Goal: Task Accomplishment & Management: Complete application form

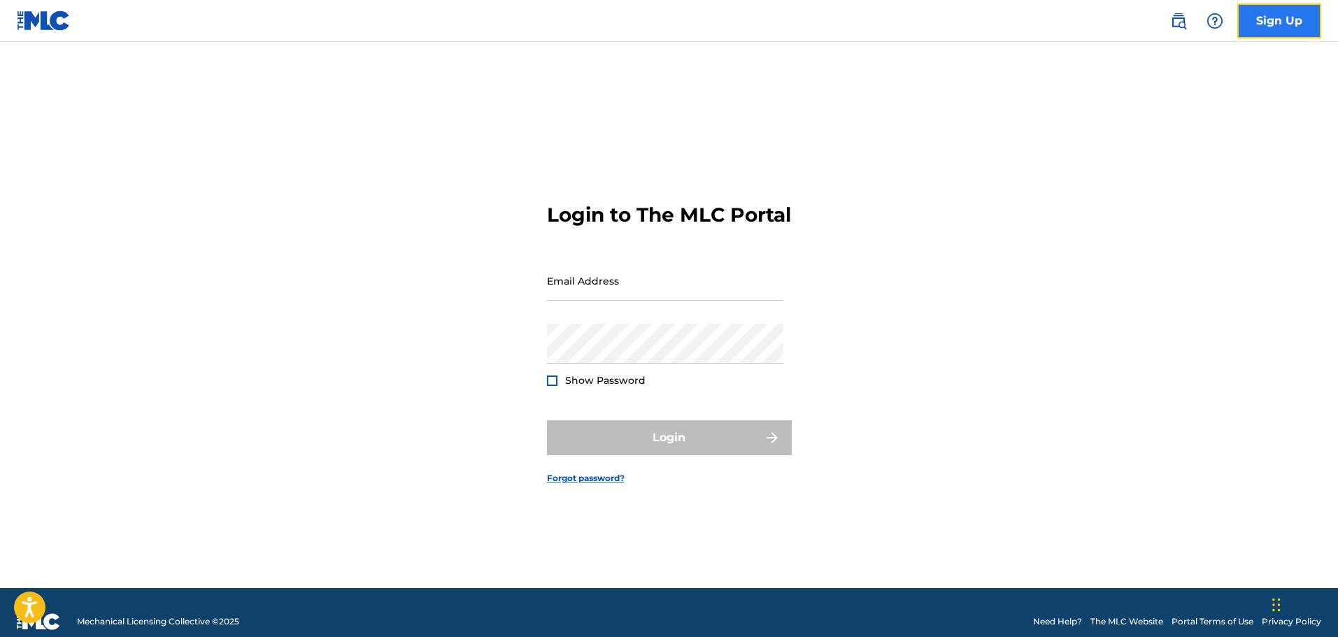
click at [1274, 22] on link "Sign Up" at bounding box center [1279, 20] width 84 height 35
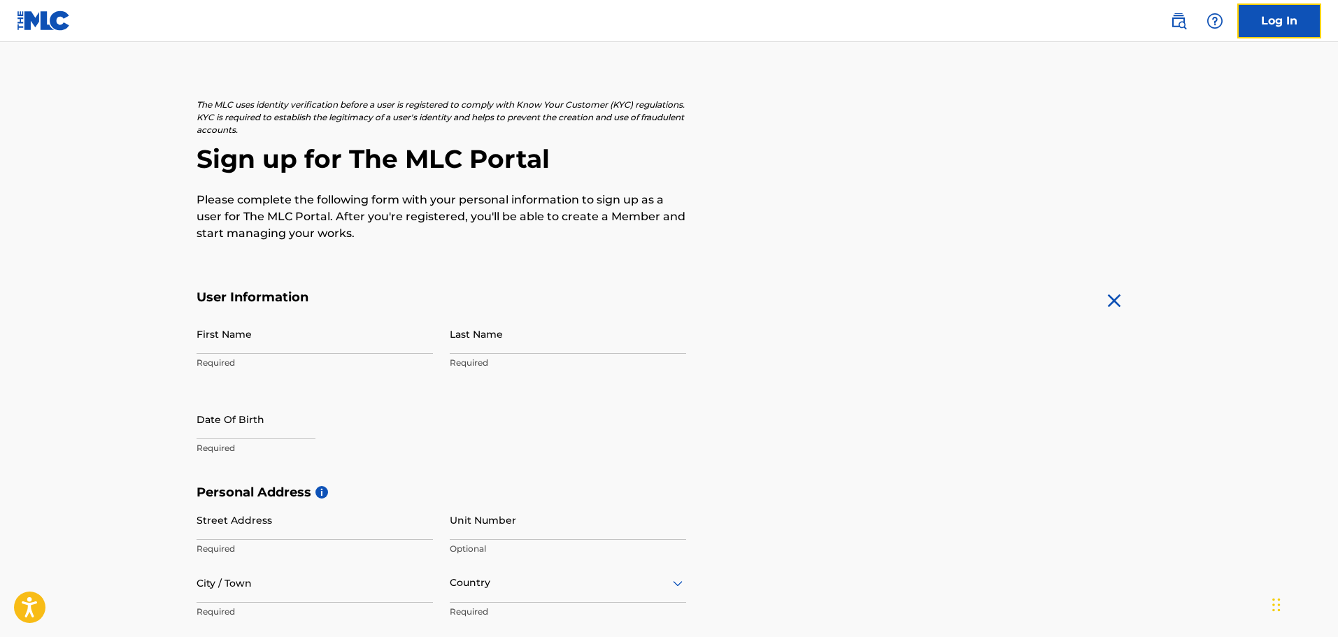
scroll to position [70, 0]
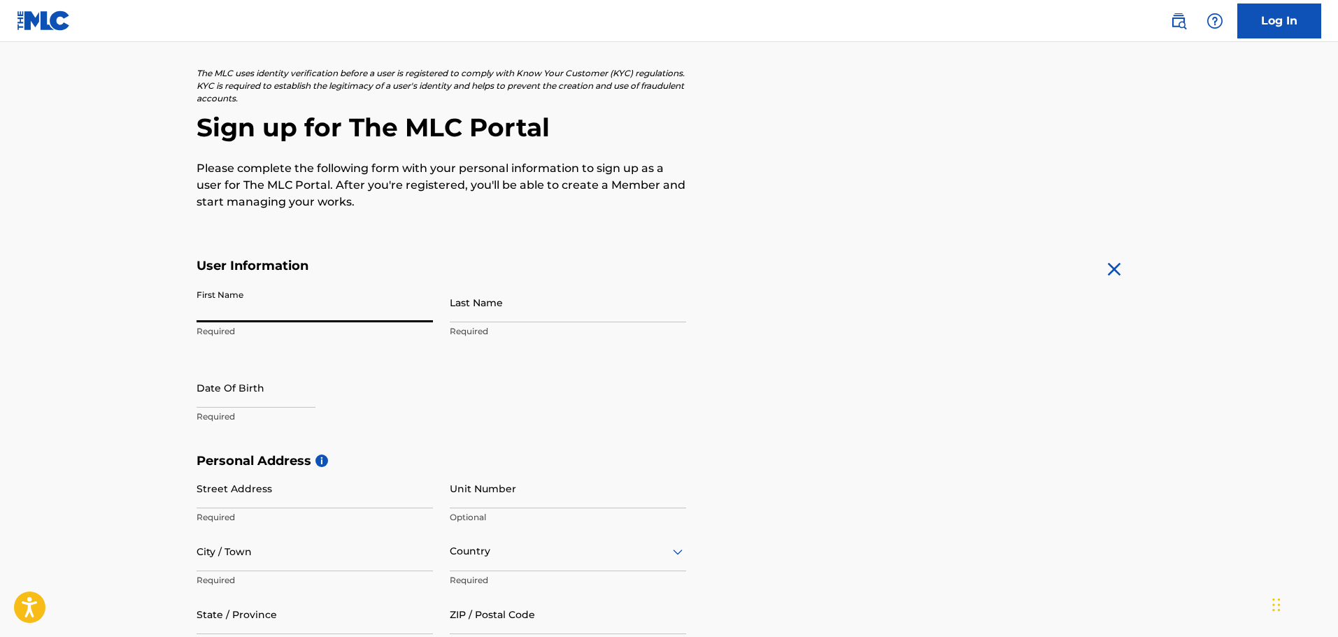
click at [248, 306] on input "First Name" at bounding box center [315, 303] width 236 height 40
type input "[PERSON_NAME]"
type input "[STREET_ADDRESS]"
type input "Apt 102"
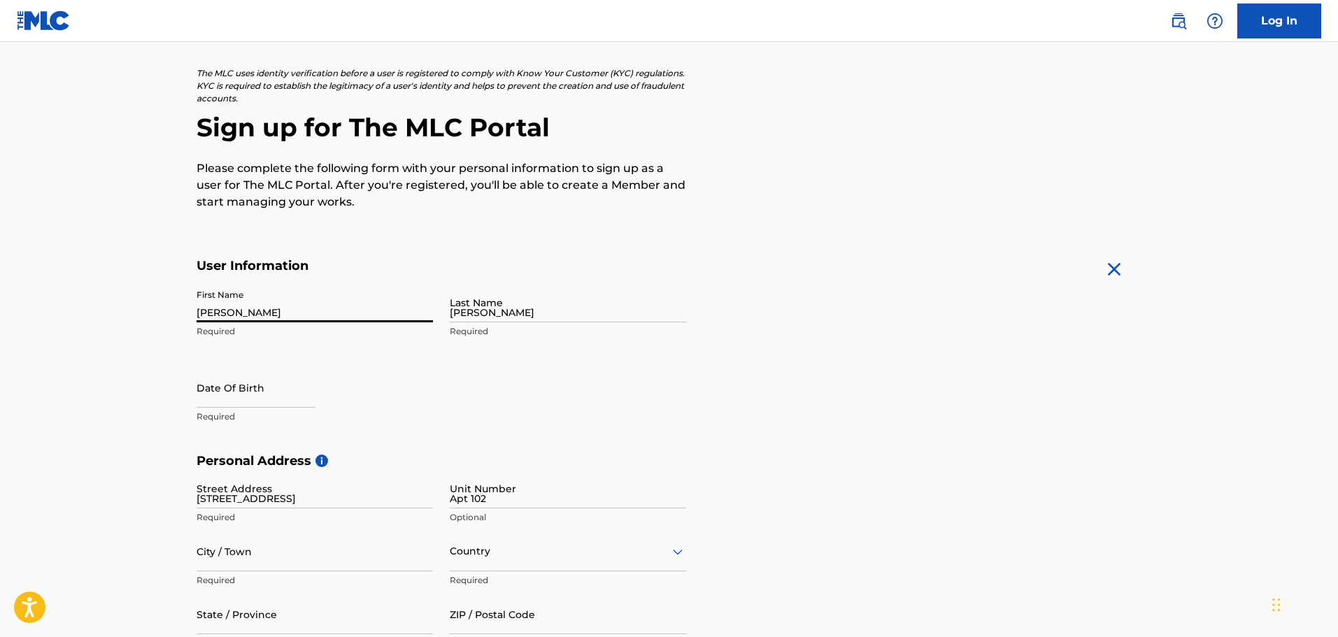
type input "Morrisville"
type input "[GEOGRAPHIC_DATA]"
type input "NC"
type input "27560"
type input "305"
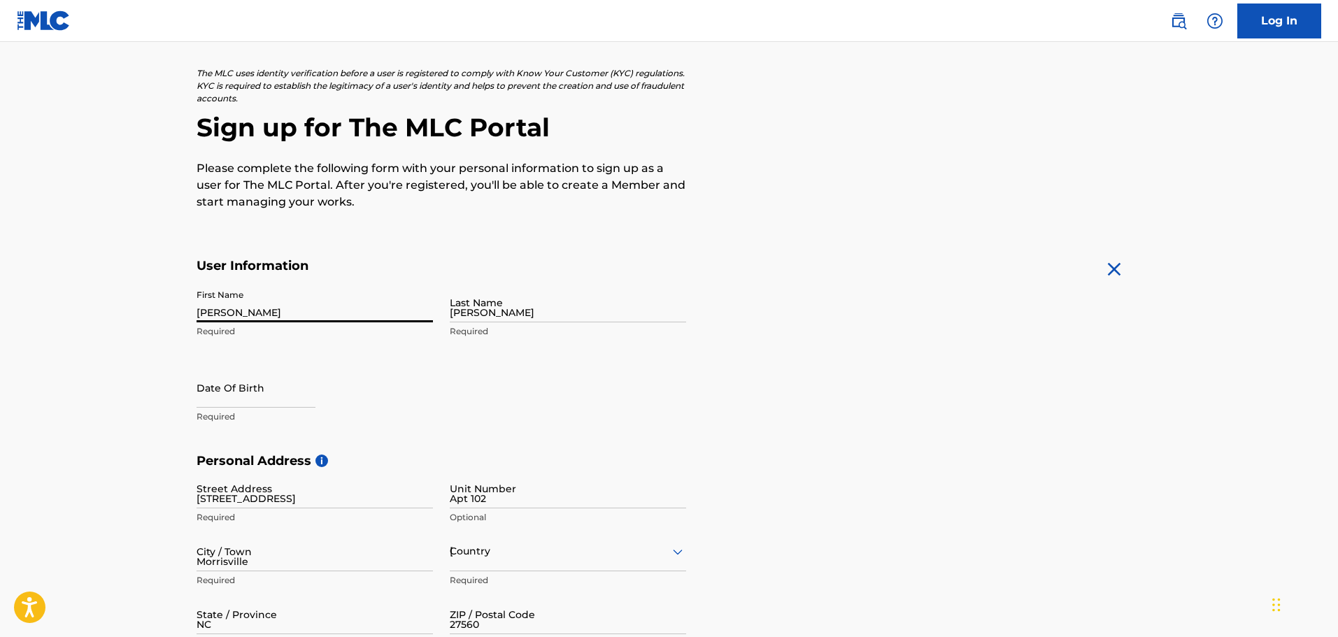
type input "5191580"
type input "[EMAIL_ADDRESS][DOMAIN_NAME]"
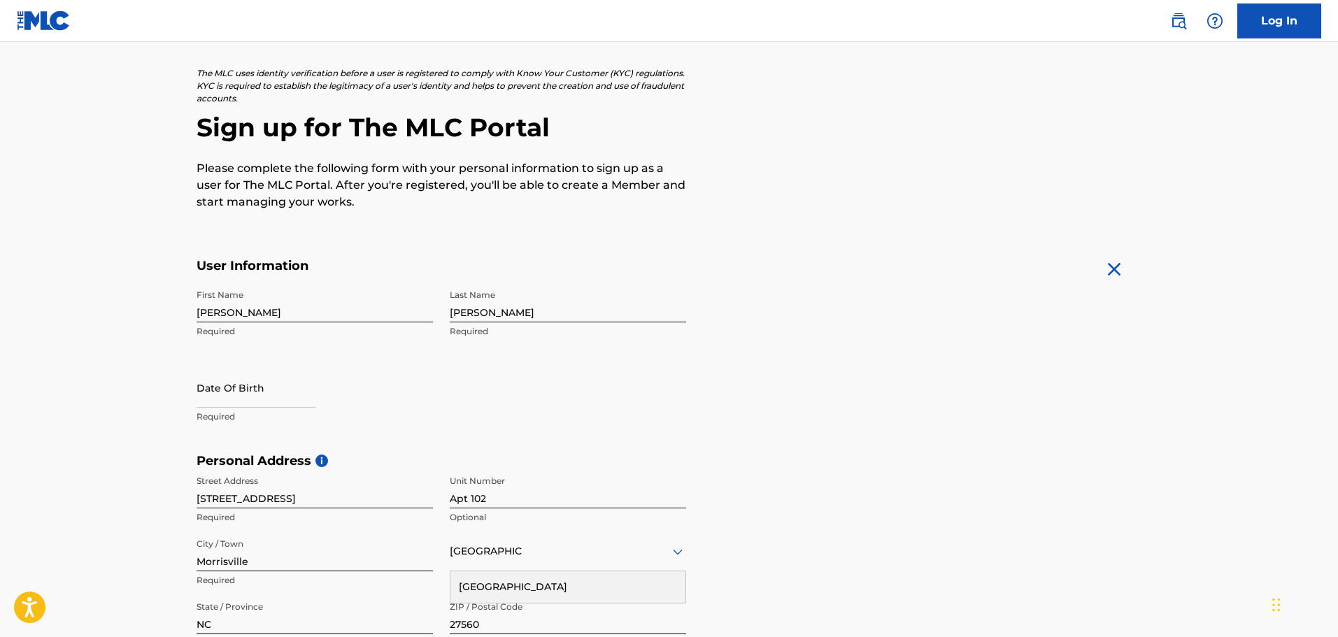
click at [903, 302] on form "User Information First Name [PERSON_NAME] Required Last Name [PERSON_NAME] Requ…" at bounding box center [670, 568] width 946 height 620
click at [211, 387] on input "text" at bounding box center [256, 388] width 119 height 40
select select "8"
select select "2025"
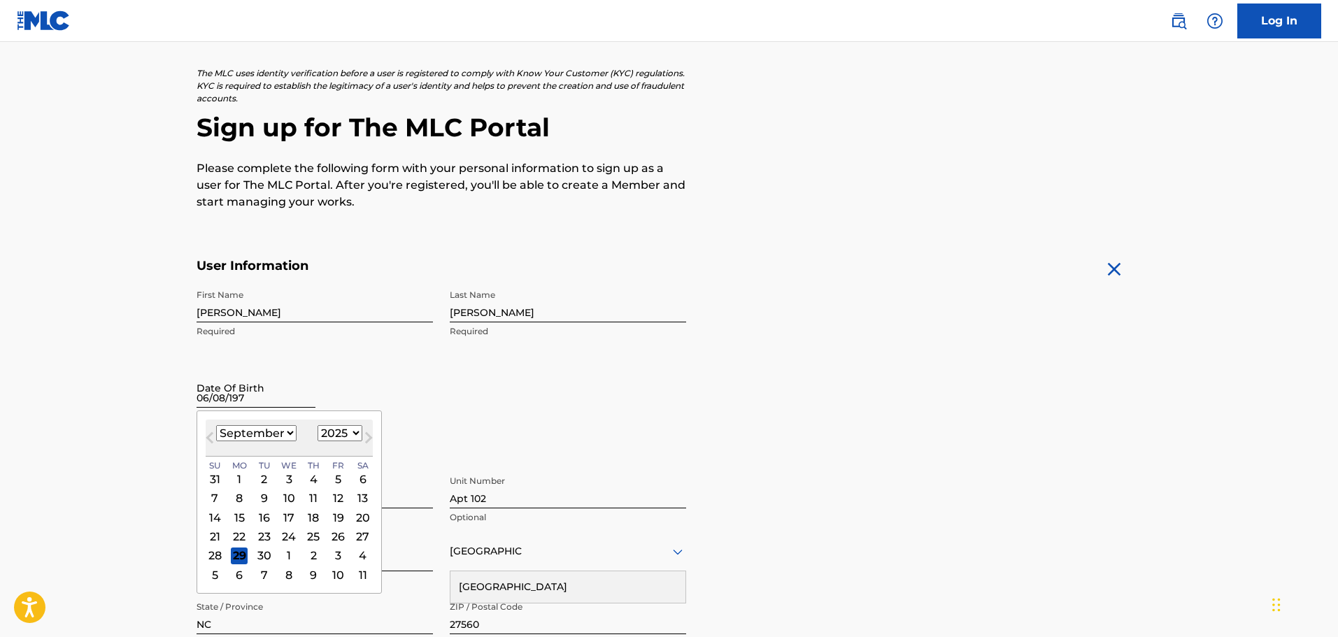
type input "[DATE]"
click at [985, 303] on form "User Information First Name [PERSON_NAME] Last Name [PERSON_NAME] Required Date…" at bounding box center [670, 568] width 946 height 620
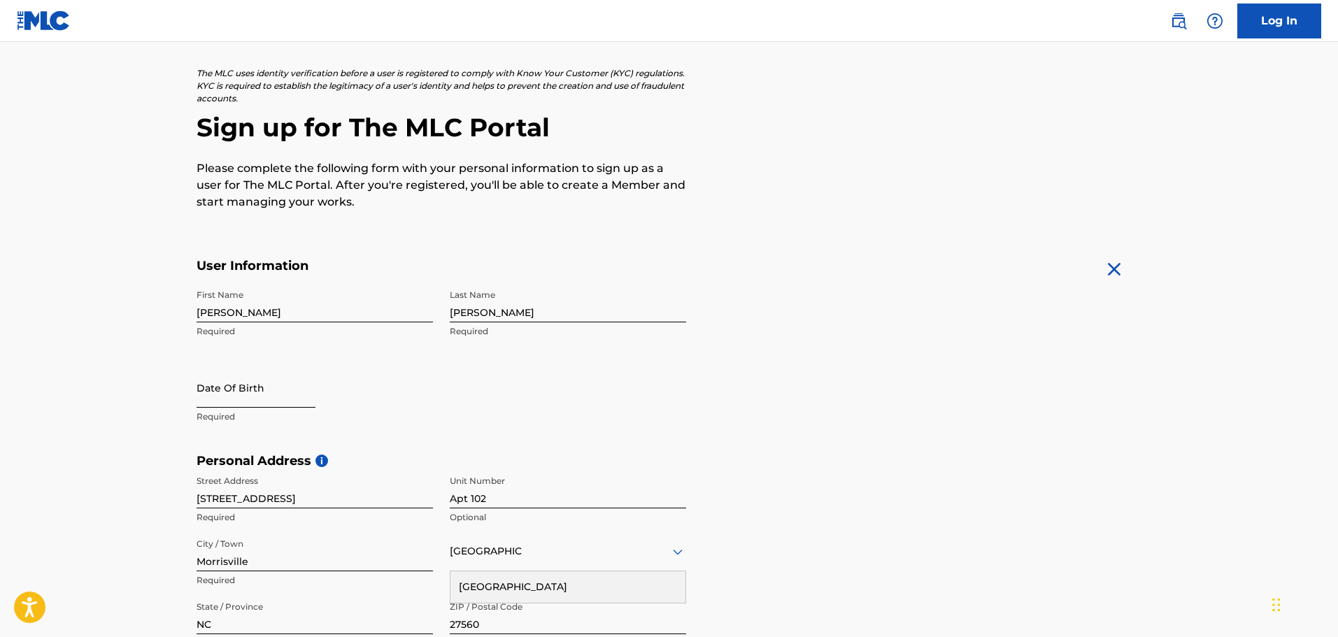
select select "8"
select select "2025"
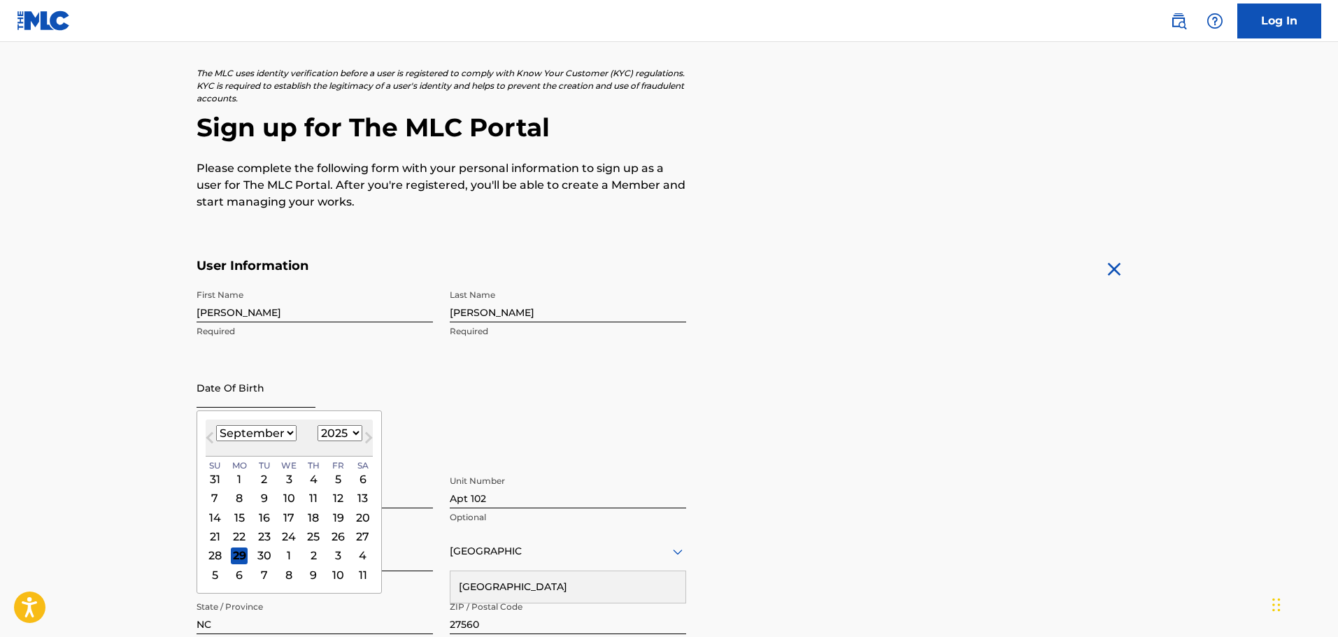
click at [248, 392] on input "text" at bounding box center [256, 388] width 119 height 40
click at [236, 485] on div "1" at bounding box center [239, 479] width 17 height 17
type input "[DATE]"
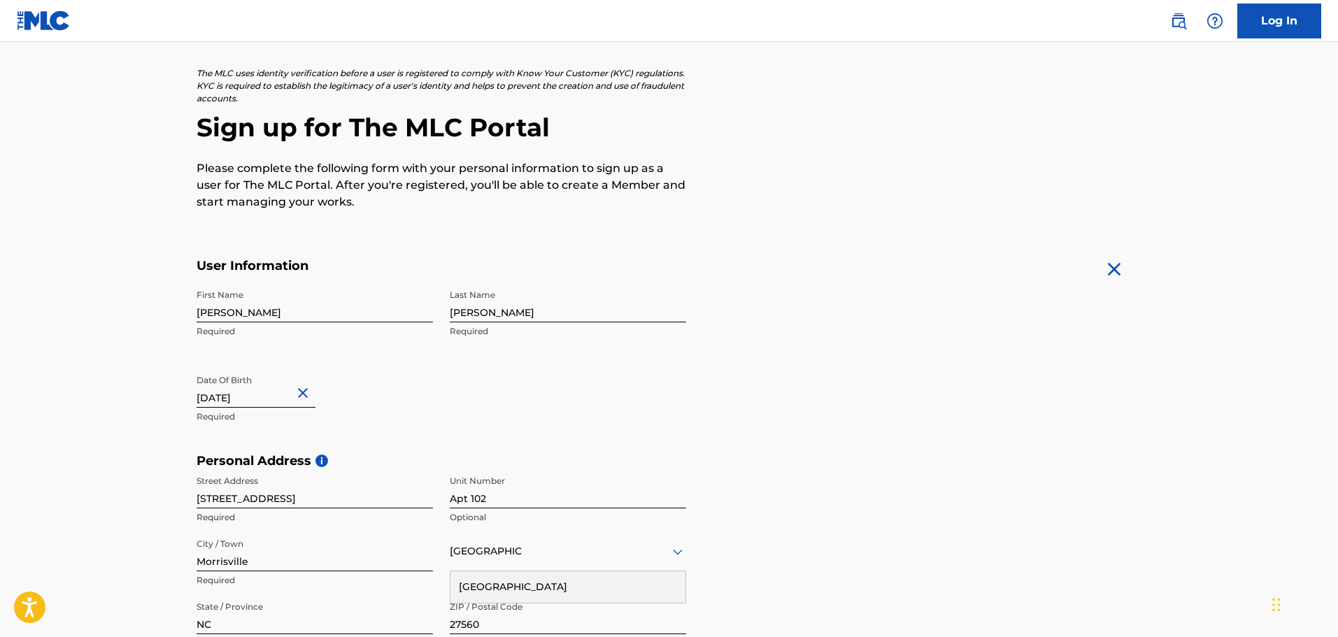
click at [249, 396] on input "[DATE]" at bounding box center [256, 388] width 119 height 40
select select "8"
select select "2025"
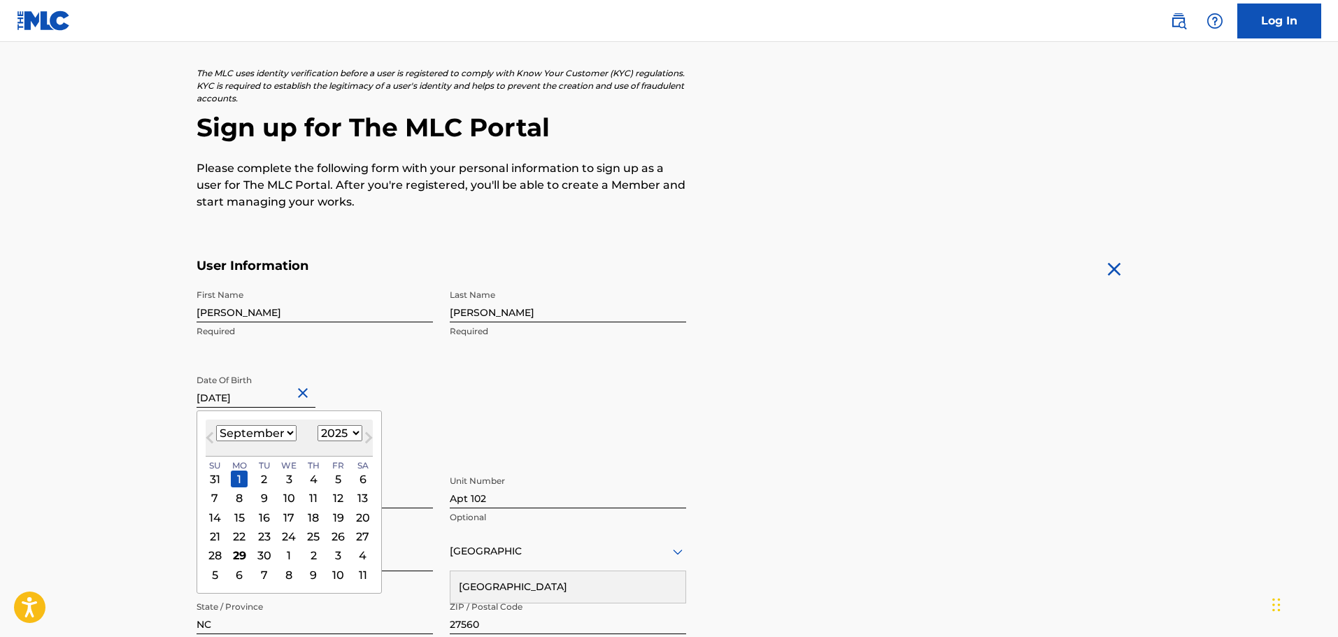
drag, startPoint x: 283, startPoint y: 401, endPoint x: 151, endPoint y: 346, distance: 142.6
click at [148, 346] on main "The MLC uses identity verification before a user is registered to comply with K…" at bounding box center [669, 464] width 1338 height 985
type input "[DATE]"
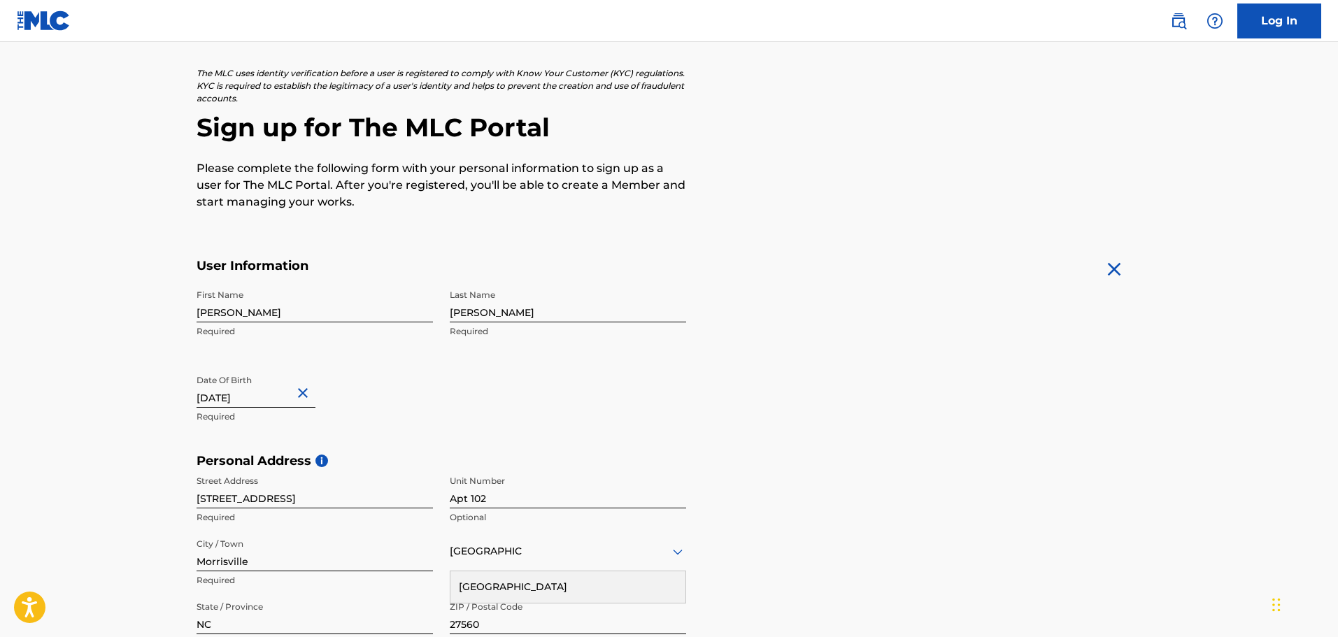
click at [958, 313] on form "User Information First Name [PERSON_NAME] Required Last Name [PERSON_NAME] Requ…" at bounding box center [670, 568] width 946 height 620
